Goal: Information Seeking & Learning: Learn about a topic

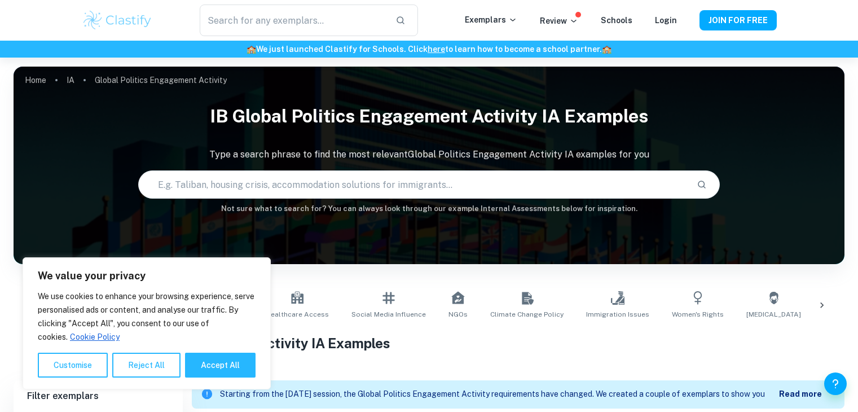
scroll to position [193, 0]
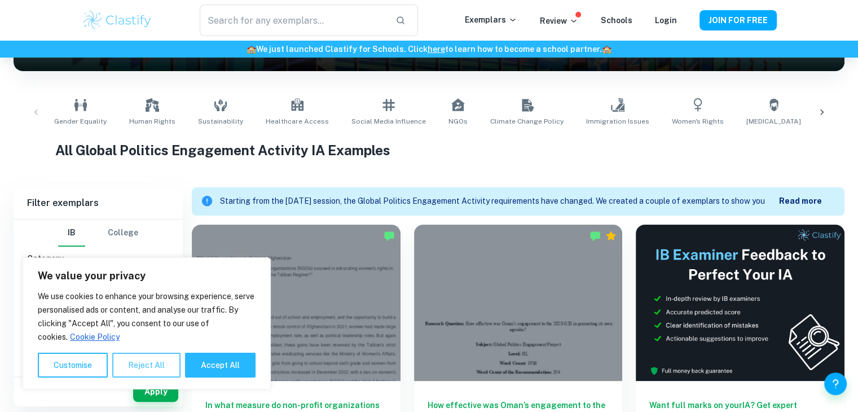
click at [169, 367] on button "Reject All" at bounding box center [146, 365] width 68 height 25
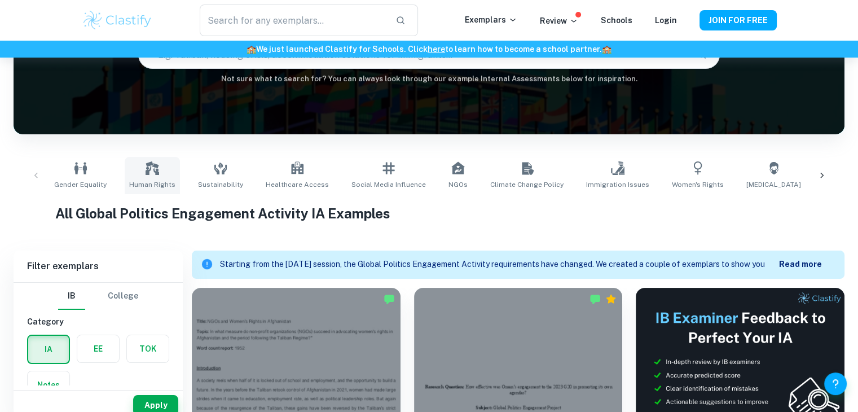
scroll to position [0, 0]
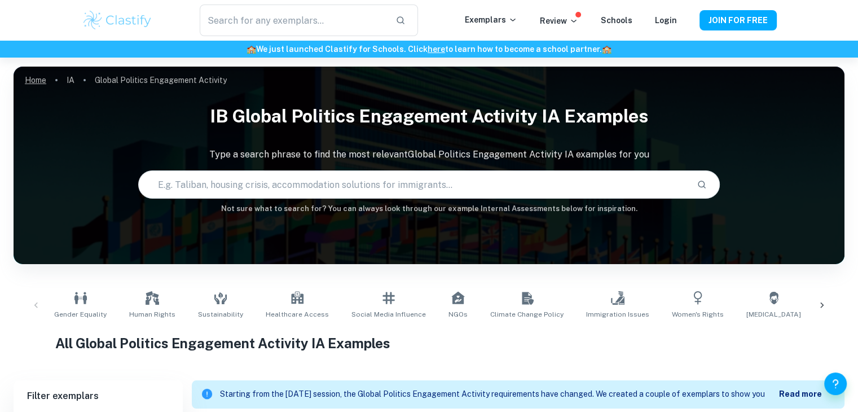
click at [36, 81] on link "Home" at bounding box center [35, 80] width 21 height 16
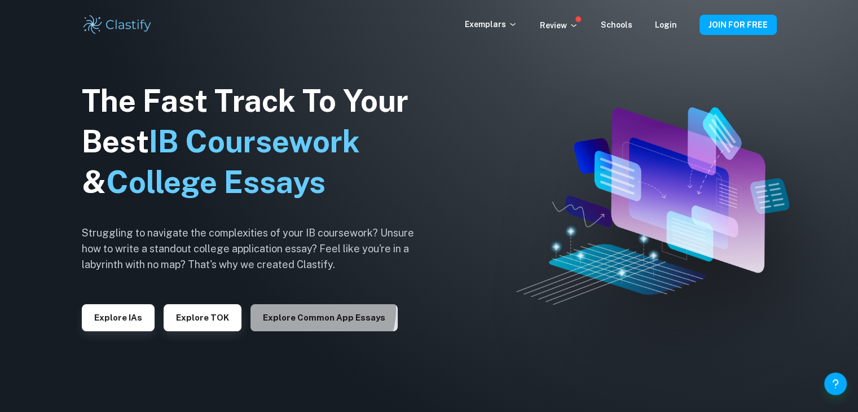
click at [316, 310] on button "Explore Common App essays" at bounding box center [324, 317] width 147 height 27
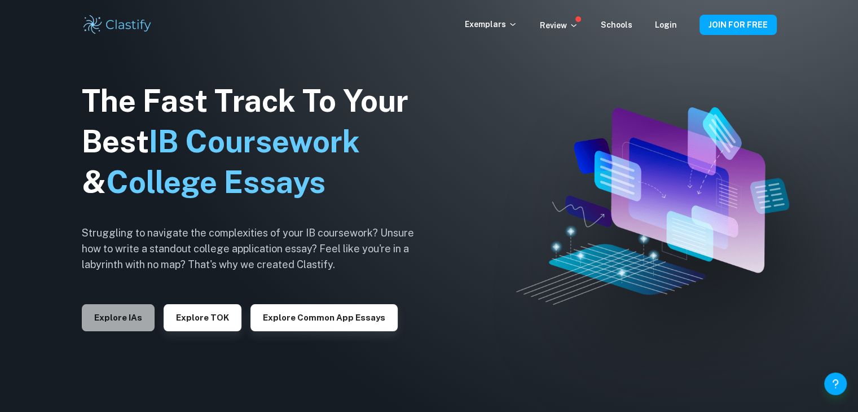
click at [116, 311] on button "Explore IAs" at bounding box center [118, 317] width 73 height 27
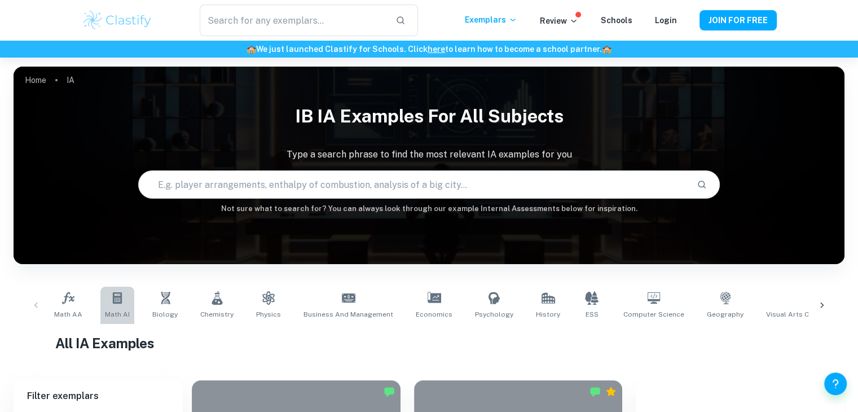
click at [116, 311] on span "Math AI" at bounding box center [117, 314] width 25 height 10
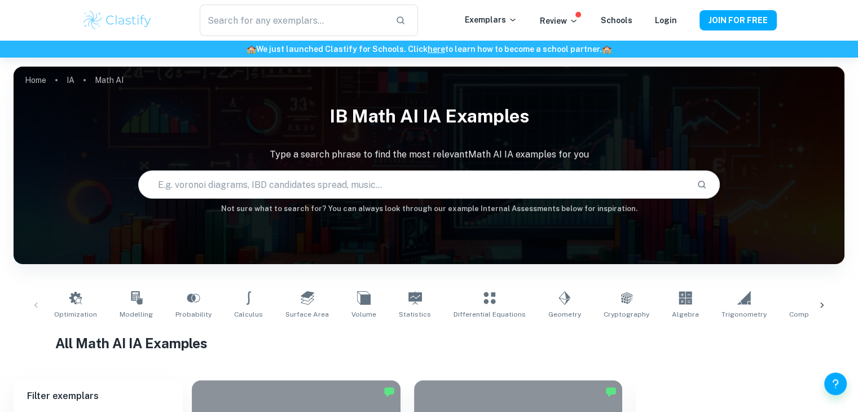
drag, startPoint x: 42, startPoint y: 309, endPoint x: 36, endPoint y: 308, distance: 6.4
click at [36, 308] on div "Optimization Modelling Probability Calculus Surface Area Volume Statistics Diff…" at bounding box center [429, 305] width 813 height 37
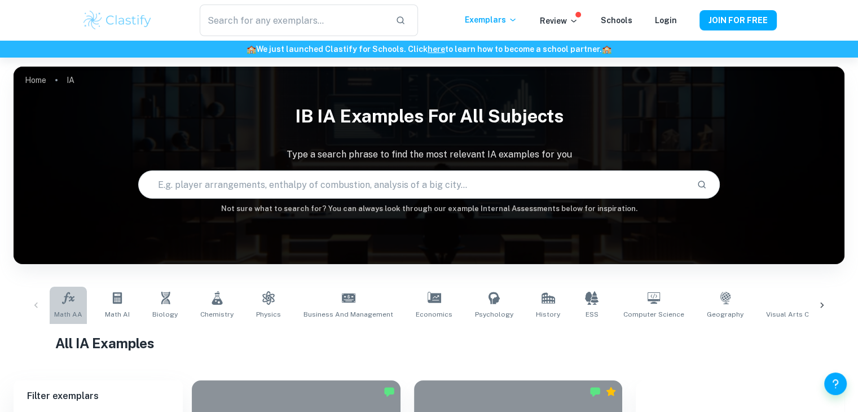
click at [65, 321] on link "Math AA" at bounding box center [68, 305] width 37 height 37
